Goal: Complete application form: Complete application form

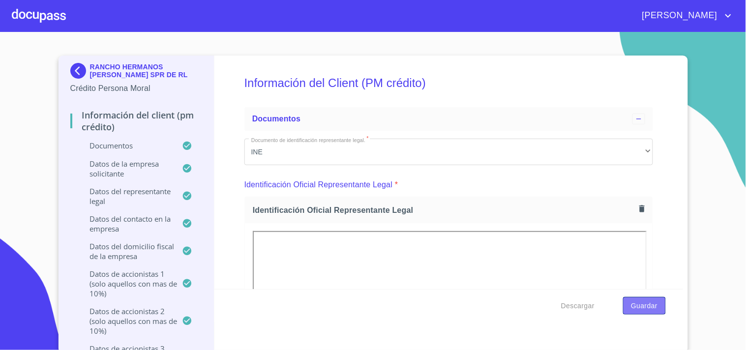
click at [650, 305] on span "Guardar" at bounding box center [644, 306] width 27 height 12
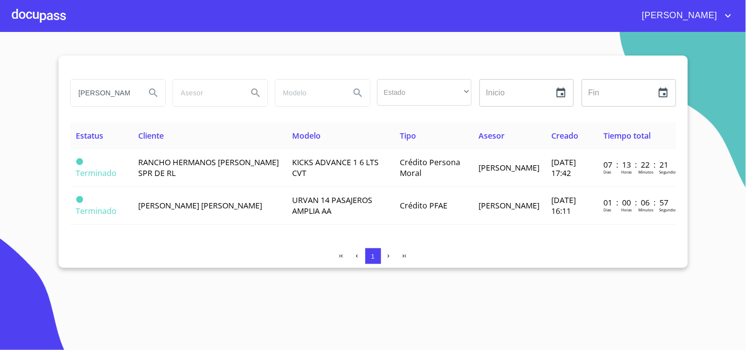
click at [115, 90] on input "[PERSON_NAME]" at bounding box center [104, 93] width 67 height 27
type input "f"
type input "[PERSON_NAME]"
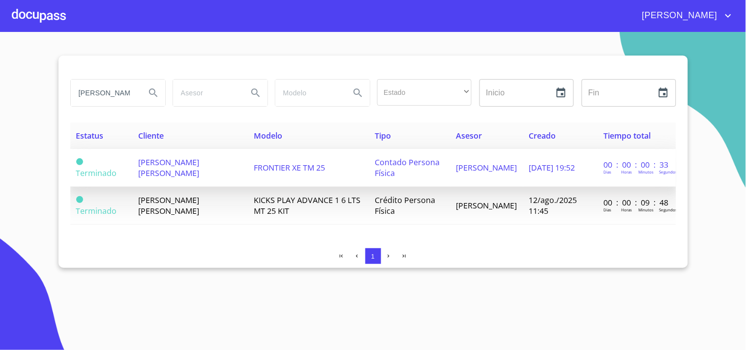
click at [192, 167] on td "[PERSON_NAME] [PERSON_NAME]" at bounding box center [190, 168] width 116 height 38
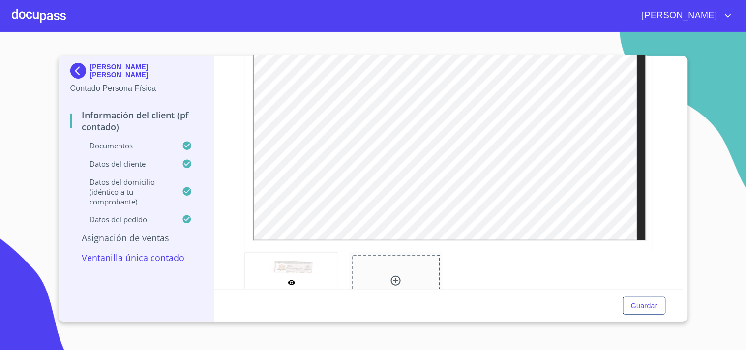
scroll to position [273, 0]
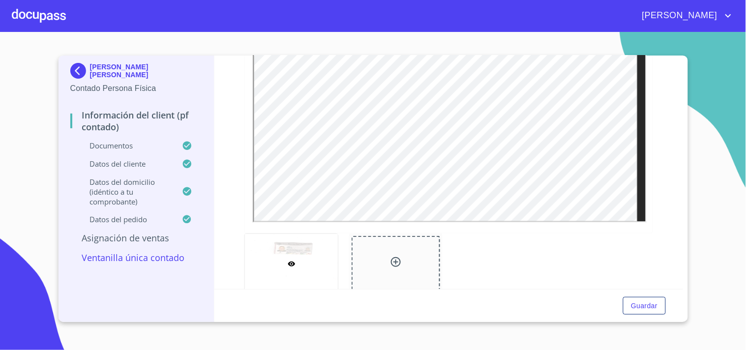
click at [34, 13] on div at bounding box center [39, 15] width 54 height 31
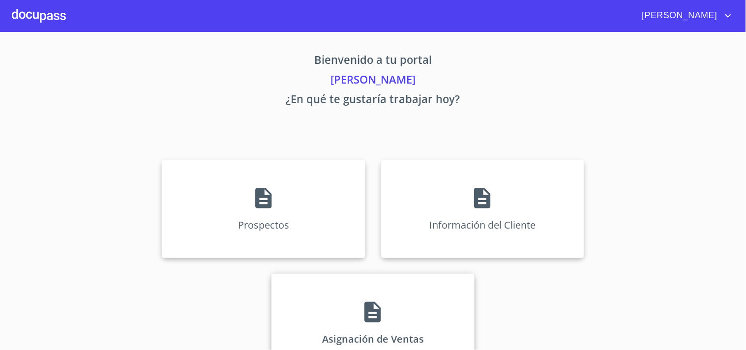
click at [386, 296] on div "Asignación de Ventas" at bounding box center [372, 323] width 203 height 98
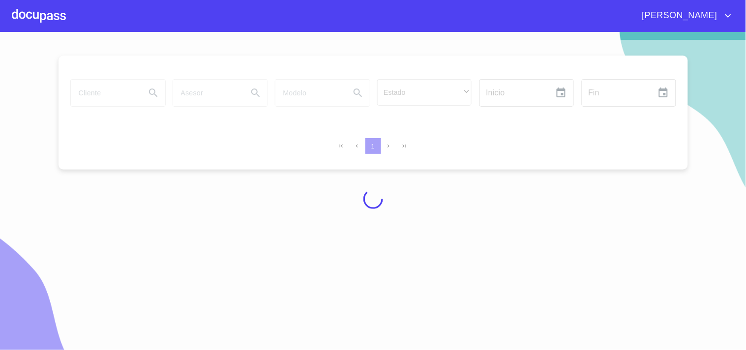
click at [129, 90] on div at bounding box center [373, 199] width 746 height 318
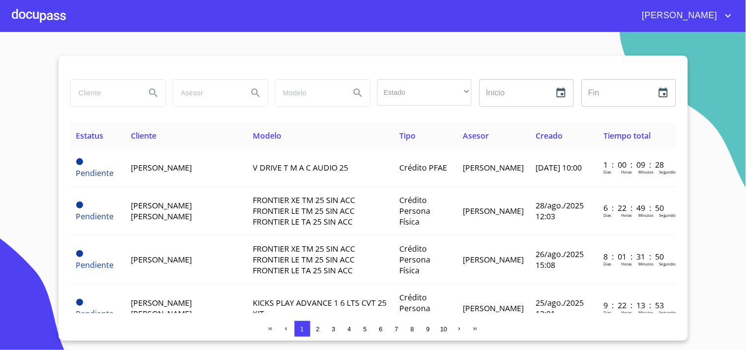
click at [126, 96] on input "search" at bounding box center [104, 93] width 67 height 27
type input "RANCHO HERMANOS"
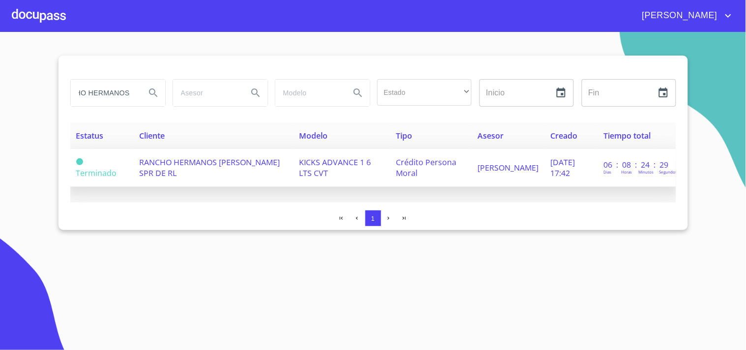
scroll to position [0, 0]
click at [494, 171] on td "[PERSON_NAME]" at bounding box center [508, 168] width 73 height 38
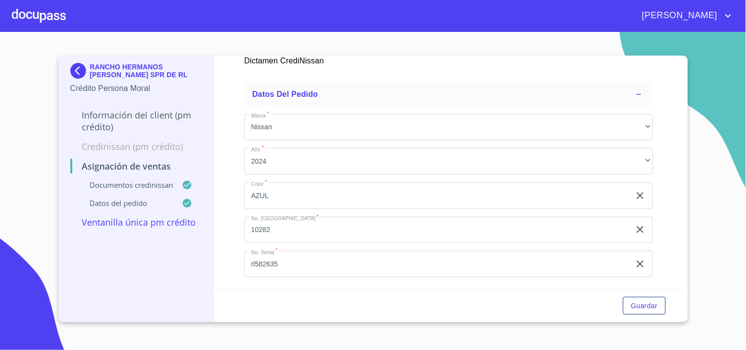
scroll to position [223, 0]
click at [44, 16] on div at bounding box center [39, 15] width 54 height 31
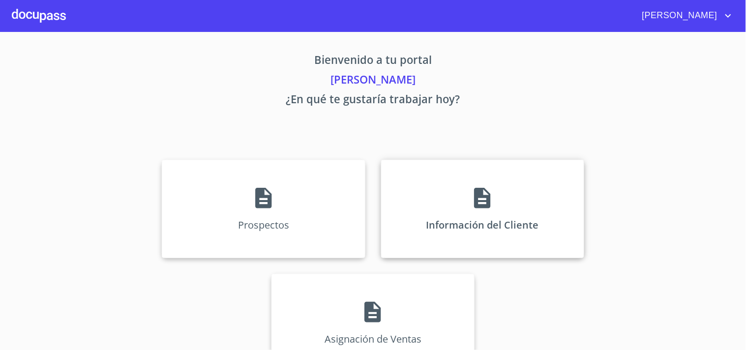
click at [454, 229] on p "Información del Cliente" at bounding box center [482, 224] width 113 height 13
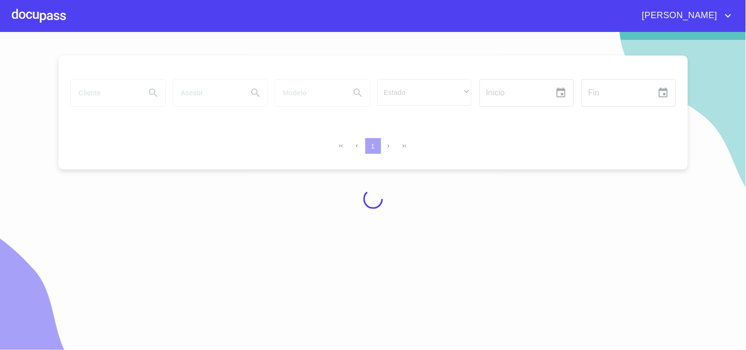
click at [58, 23] on div at bounding box center [39, 15] width 54 height 31
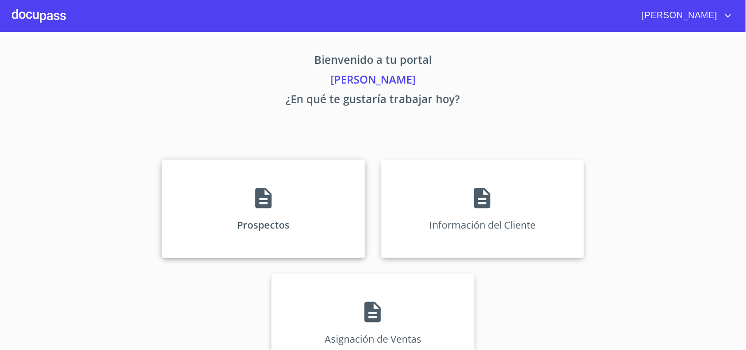
click at [212, 217] on div "Prospectos" at bounding box center [263, 209] width 203 height 98
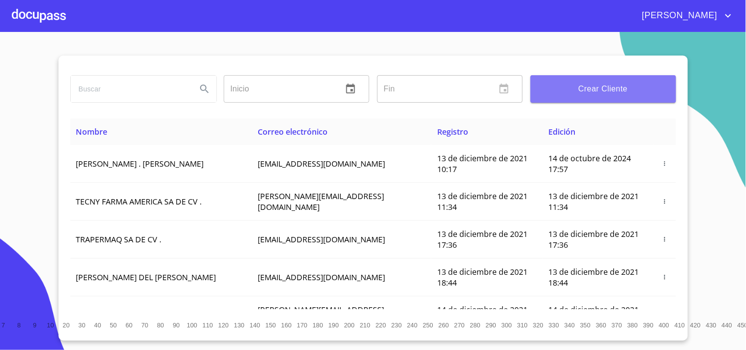
click at [555, 90] on span "Crear Cliente" at bounding box center [604, 89] width 130 height 14
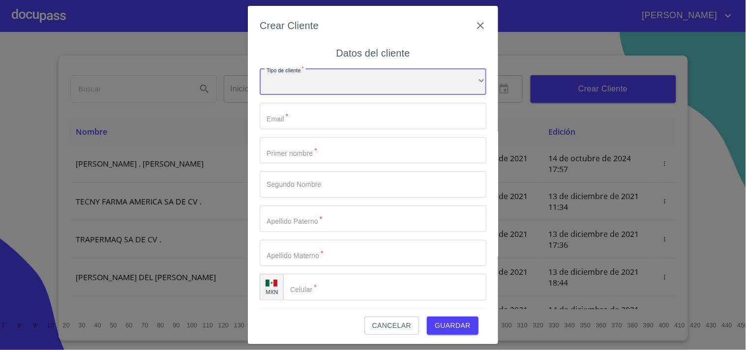
click at [459, 82] on div "​" at bounding box center [373, 82] width 227 height 27
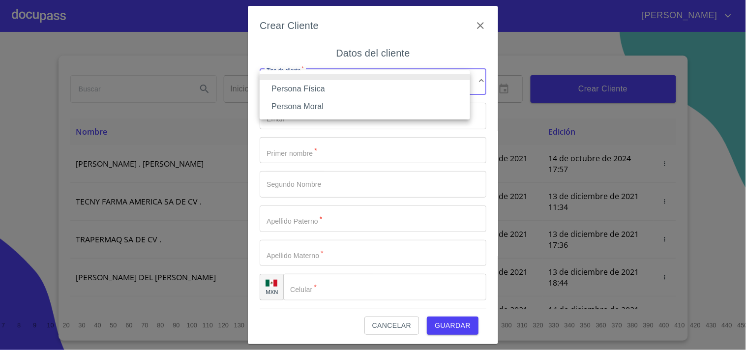
click at [325, 85] on li "Persona Física" at bounding box center [365, 89] width 210 height 18
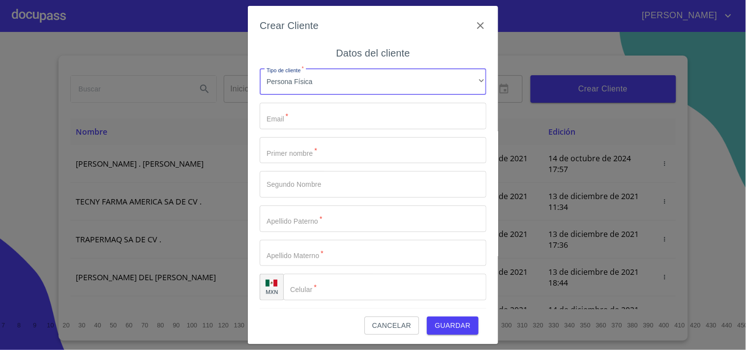
click at [305, 122] on input "Tipo de cliente   *" at bounding box center [373, 116] width 227 height 27
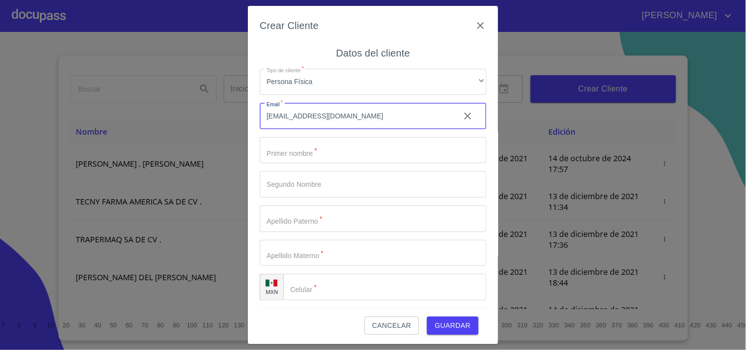
type input "[EMAIL_ADDRESS][DOMAIN_NAME]"
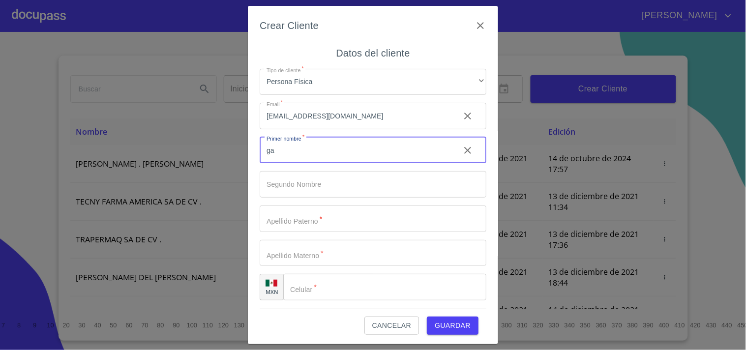
type input "g"
type input "GARDENIA"
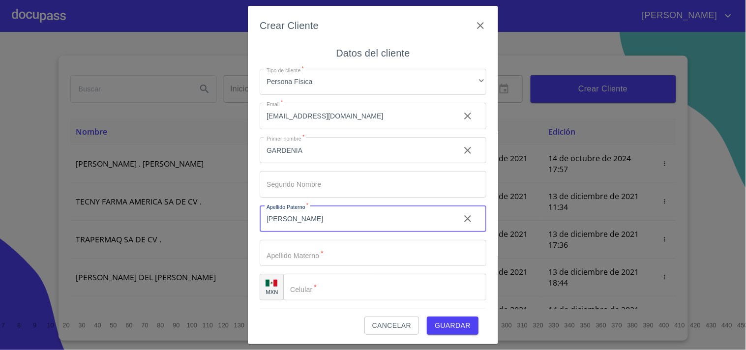
type input "[PERSON_NAME]"
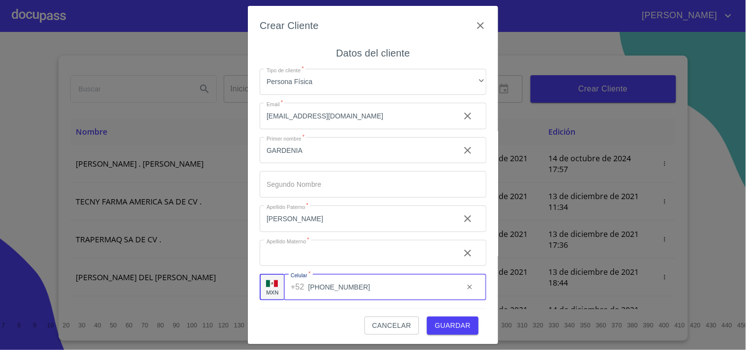
type input "[PHONE_NUMBER]"
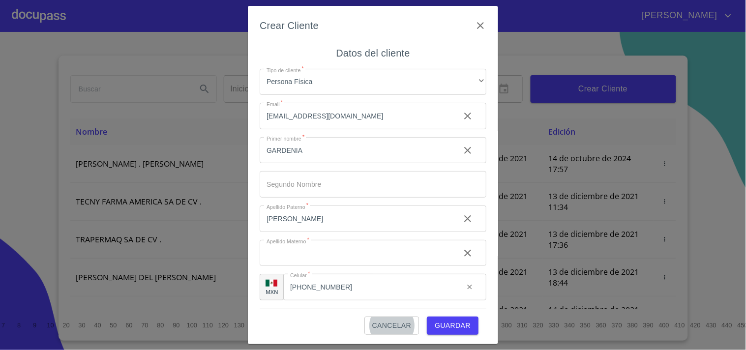
scroll to position [1, 0]
click at [435, 322] on span "Guardar" at bounding box center [453, 324] width 36 height 12
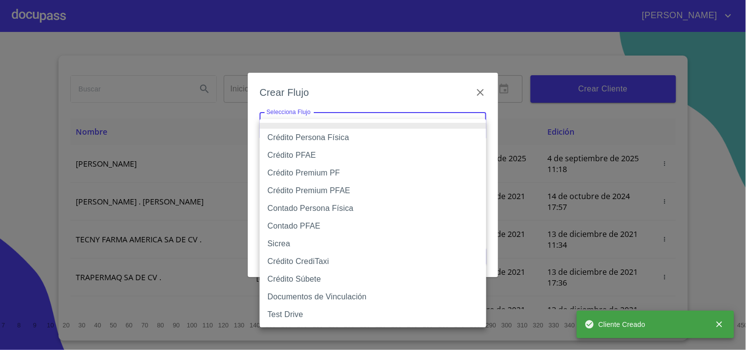
click at [323, 124] on body "[PERSON_NAME] ​ Fin ​ Crear Cliente Nombre Correo electrónico Registro Edición …" at bounding box center [373, 175] width 746 height 350
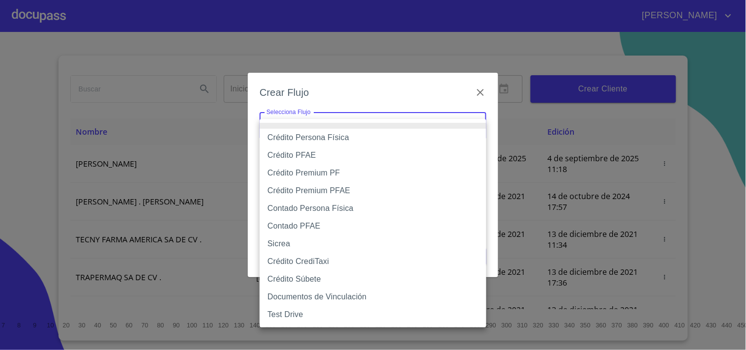
click at [342, 139] on li "Crédito Persona Física" at bounding box center [373, 138] width 227 height 18
type input "61b033e49b8c202ad5bb7912"
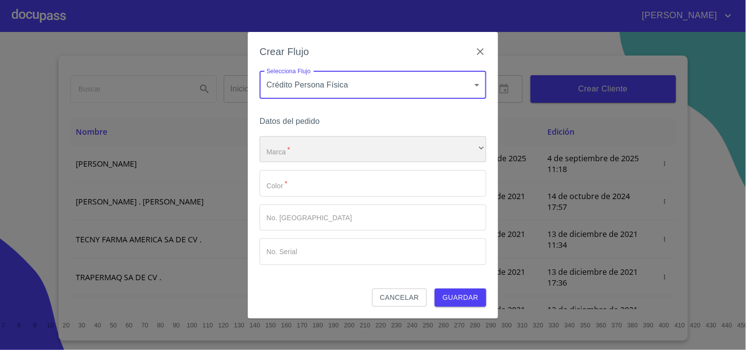
click at [303, 154] on div "​" at bounding box center [373, 149] width 227 height 27
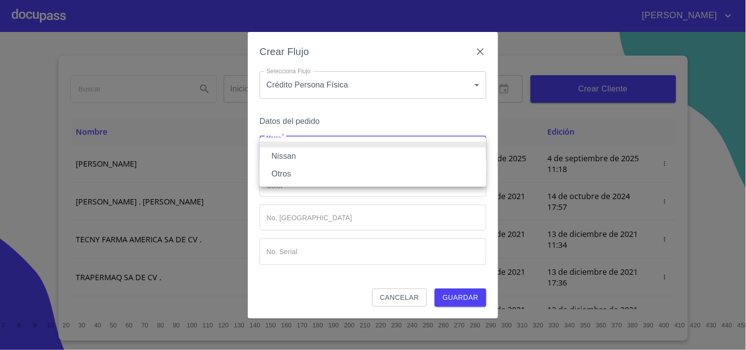
click at [300, 155] on li "Nissan" at bounding box center [373, 157] width 227 height 18
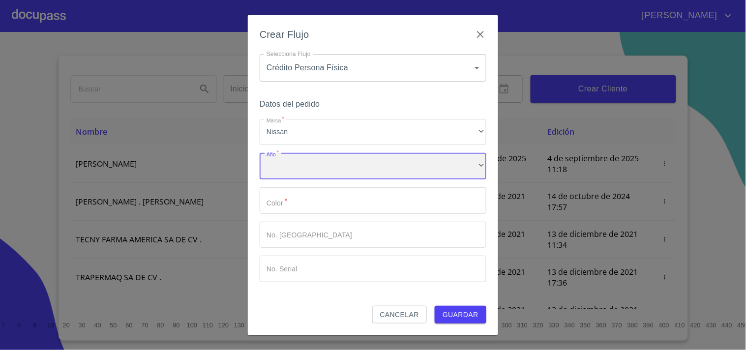
click at [300, 174] on div "​" at bounding box center [373, 166] width 227 height 27
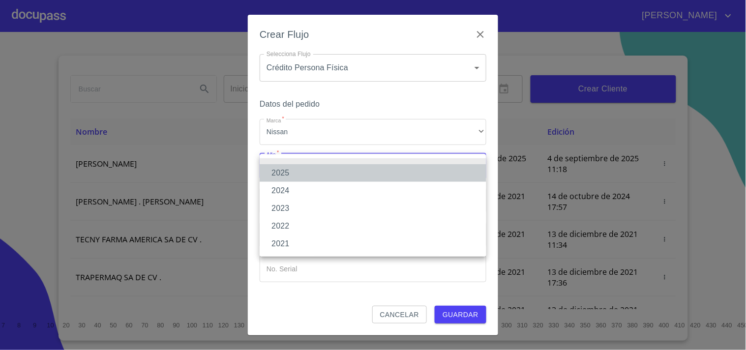
click at [290, 173] on li "2025" at bounding box center [373, 173] width 227 height 18
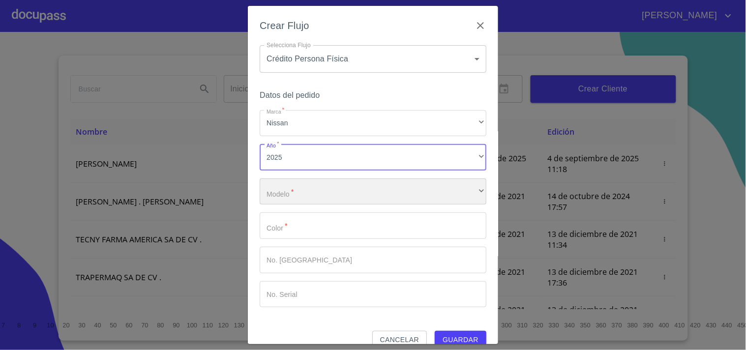
click at [295, 191] on div "​" at bounding box center [373, 192] width 227 height 27
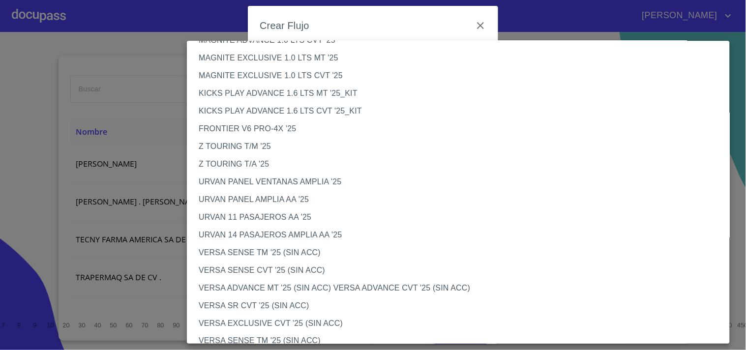
scroll to position [218, 0]
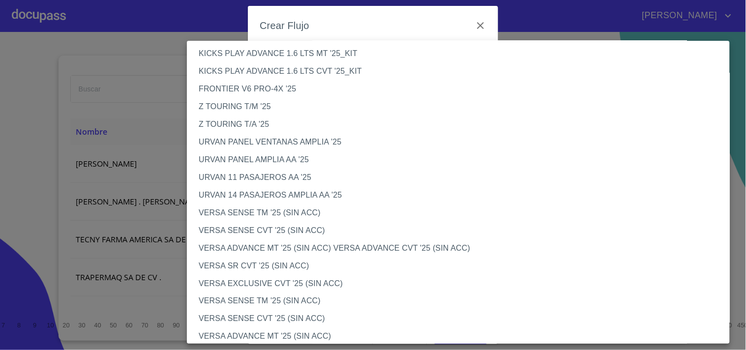
click at [274, 229] on li "VERSA SENSE CVT '25 (SIN ACC)" at bounding box center [462, 231] width 551 height 18
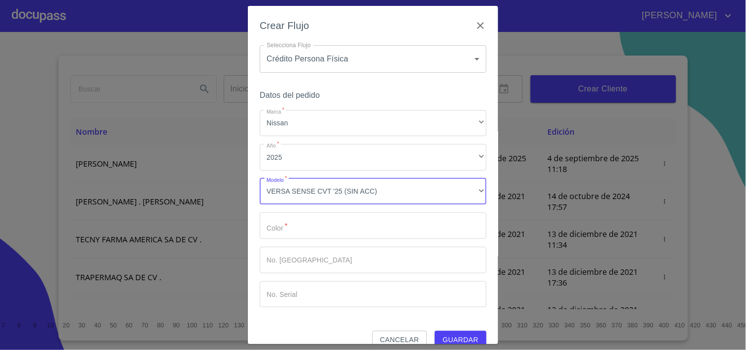
click at [335, 227] on input "Marca   *" at bounding box center [373, 225] width 227 height 27
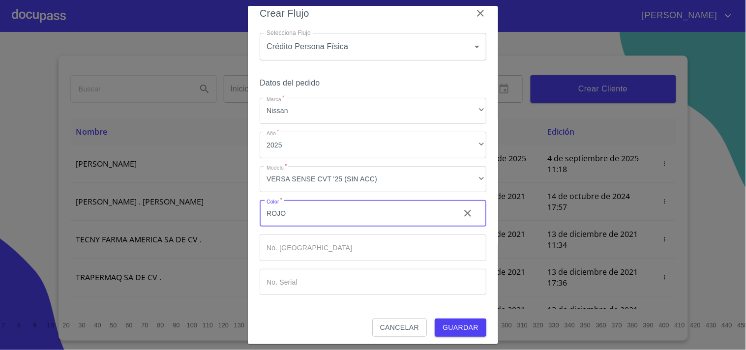
scroll to position [16, 0]
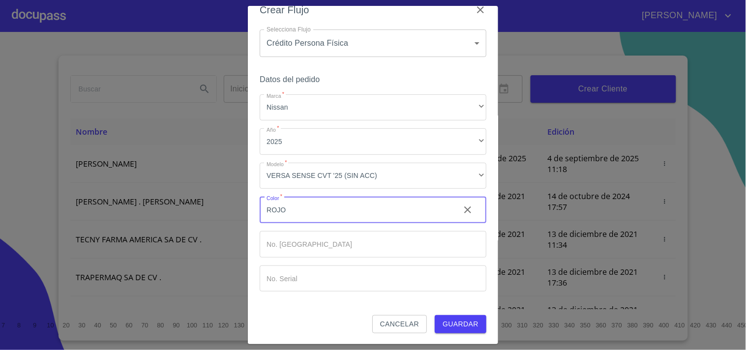
type input "ROJO"
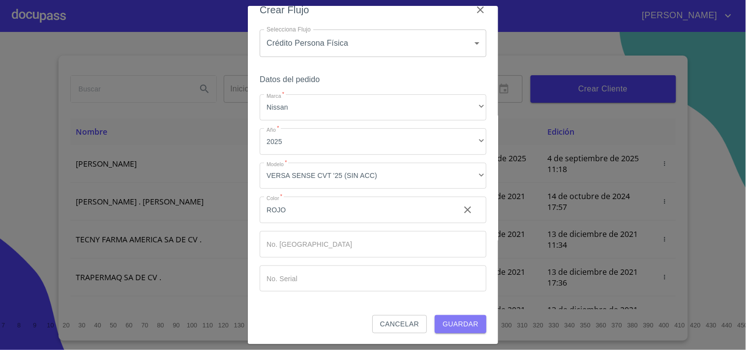
click at [463, 320] on span "Guardar" at bounding box center [461, 324] width 36 height 12
